Goal: Check status: Check status

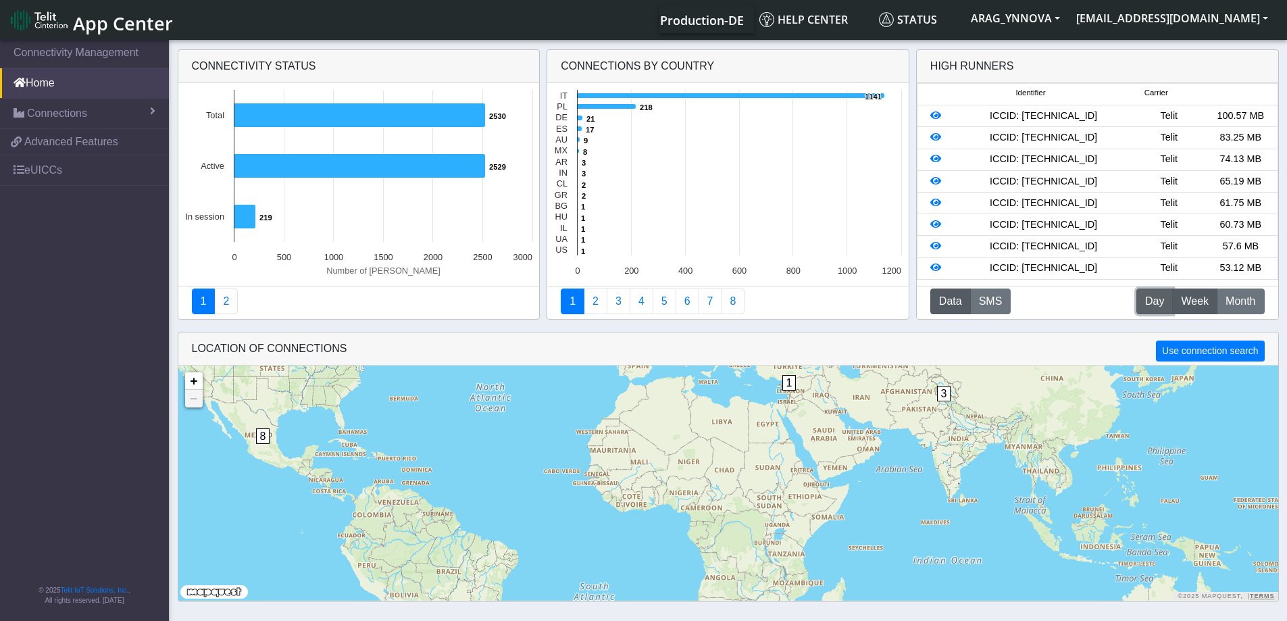
click at [1156, 307] on span "Day" at bounding box center [1154, 301] width 19 height 16
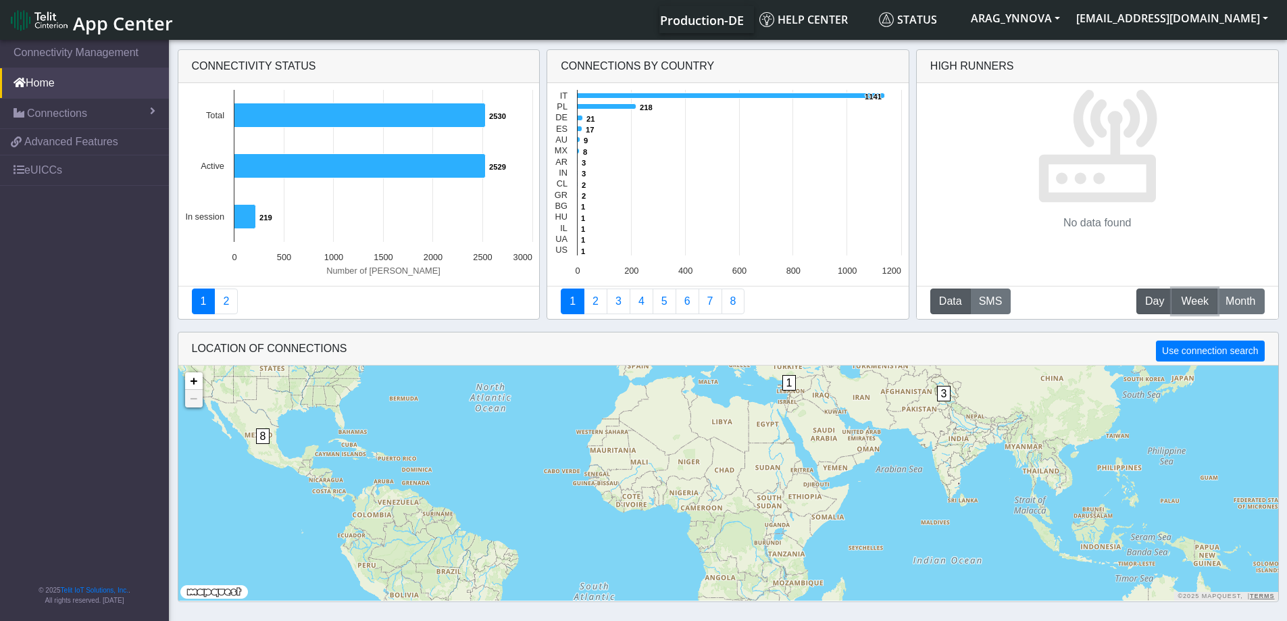
click at [1185, 297] on span "Week" at bounding box center [1195, 301] width 28 height 16
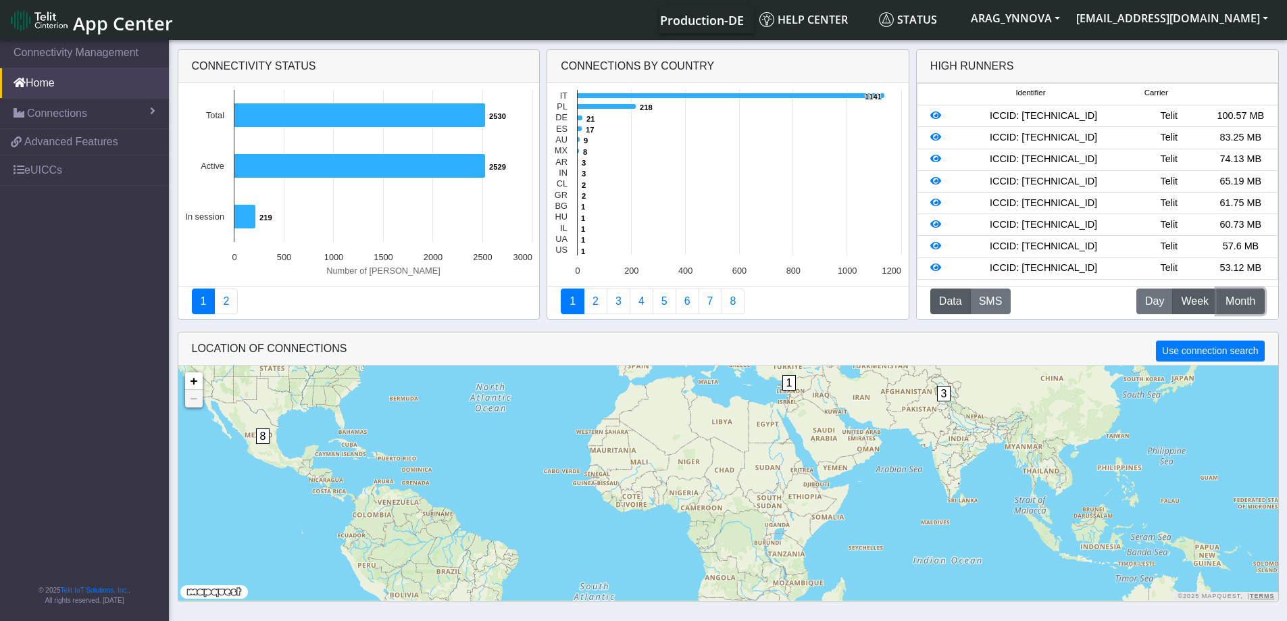
click at [1223, 299] on button "M Month" at bounding box center [1240, 302] width 47 height 26
click at [1189, 312] on button "W Week" at bounding box center [1195, 302] width 45 height 26
click at [1143, 295] on button "D Day" at bounding box center [1155, 302] width 36 height 26
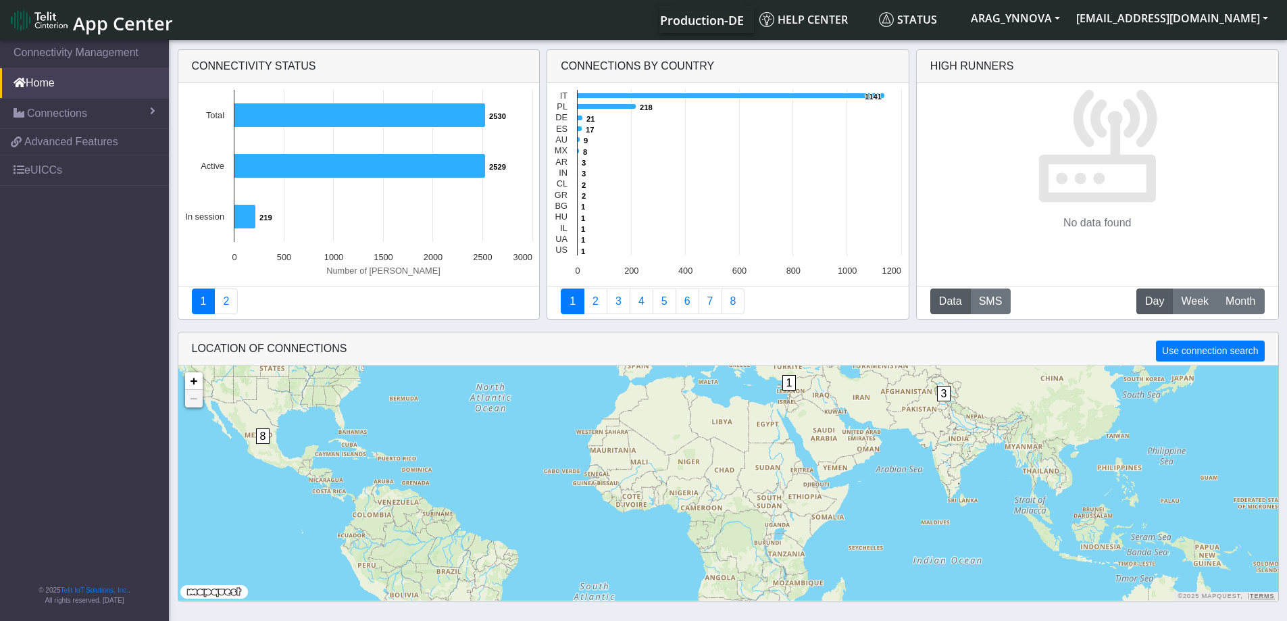
click at [1091, 207] on div "No data found" at bounding box center [1098, 162] width 362 height 159
click at [1198, 305] on span "Week" at bounding box center [1195, 301] width 28 height 16
